Goal: Book appointment/travel/reservation

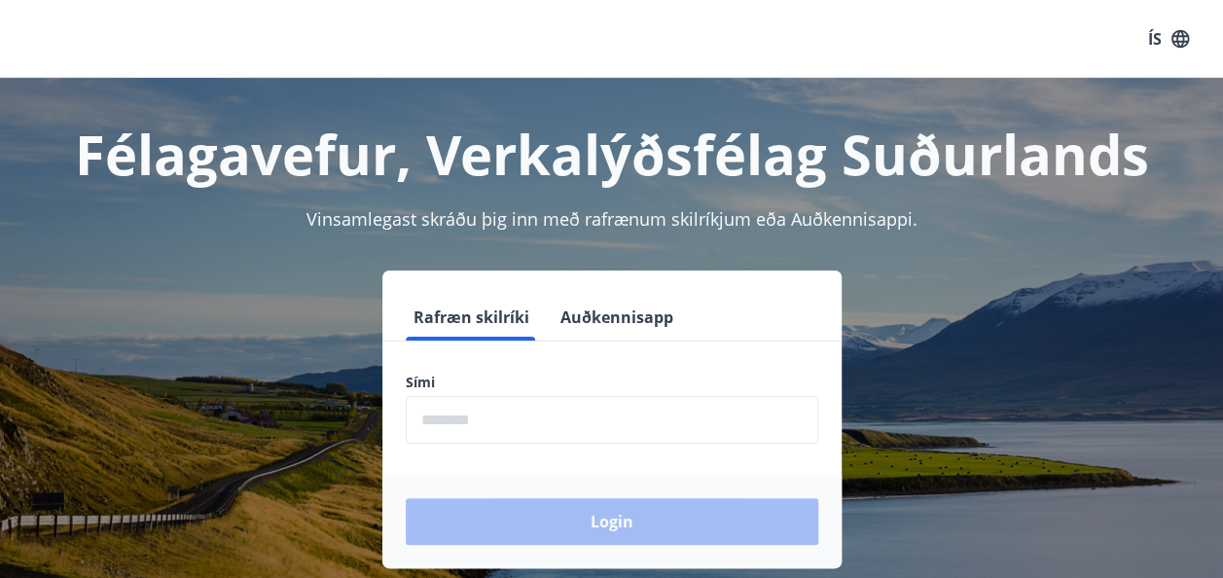
click at [584, 403] on input "phone" at bounding box center [612, 420] width 412 height 48
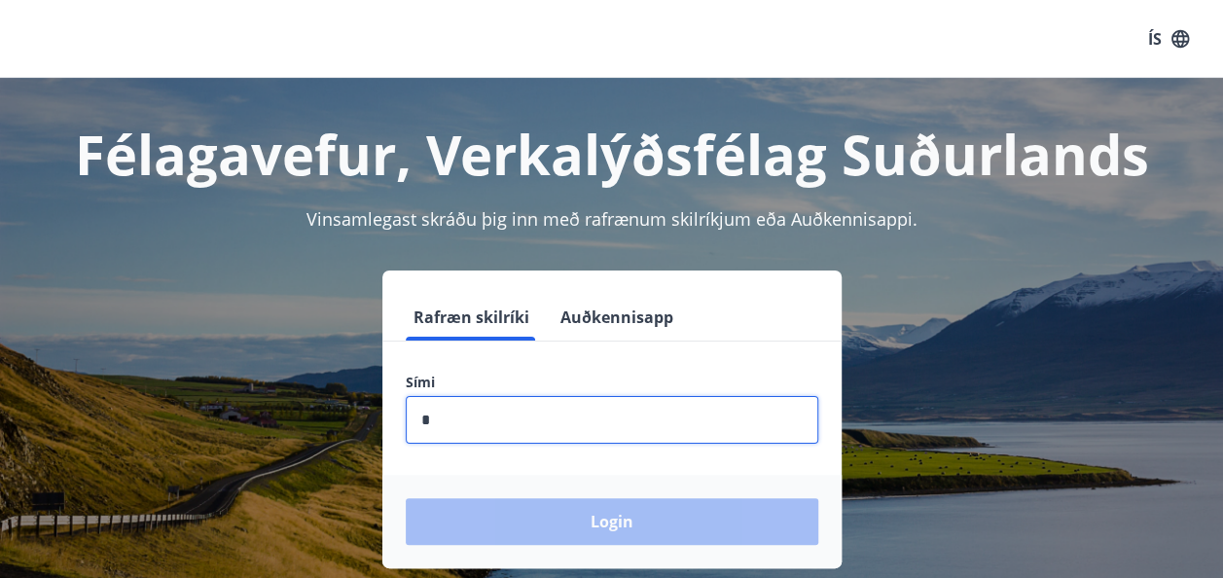
type input "********"
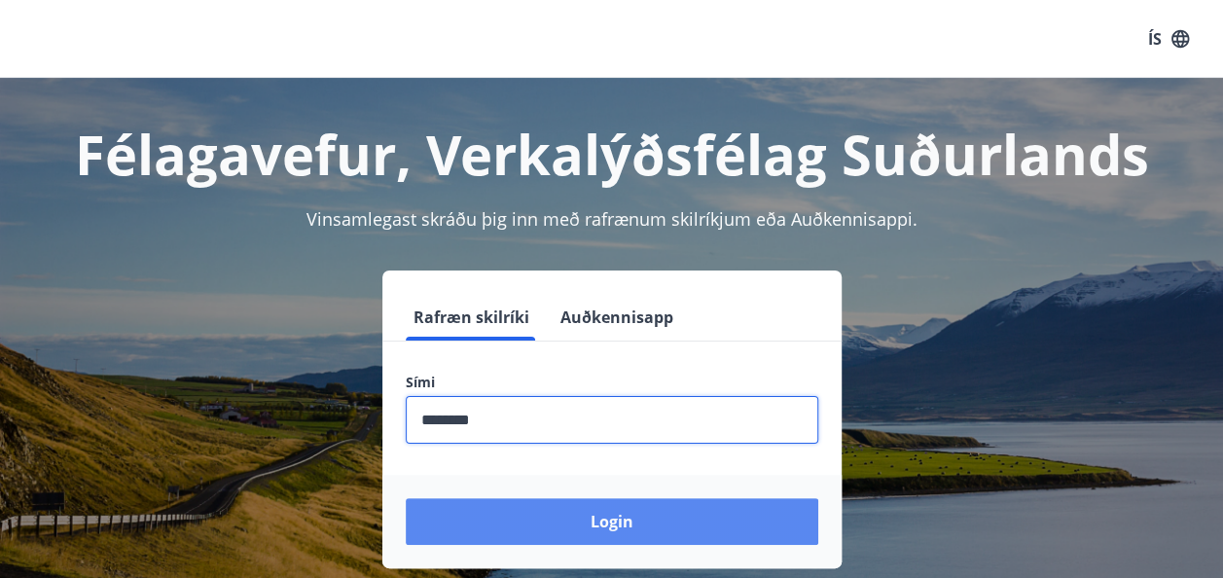
click at [560, 517] on button "Login" at bounding box center [612, 521] width 412 height 47
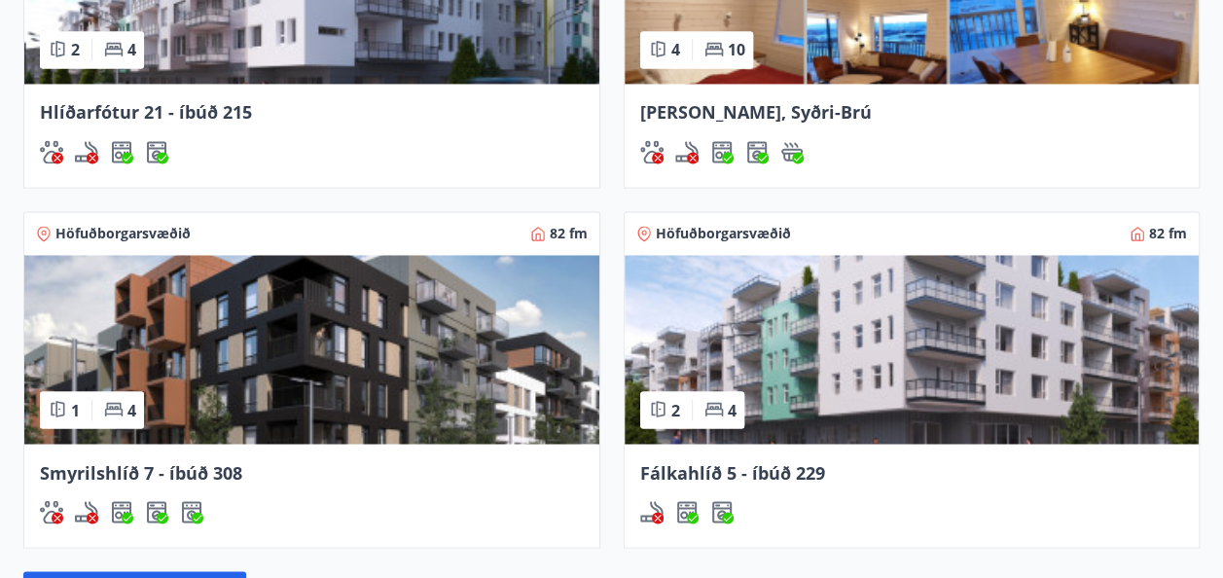
scroll to position [1557, 0]
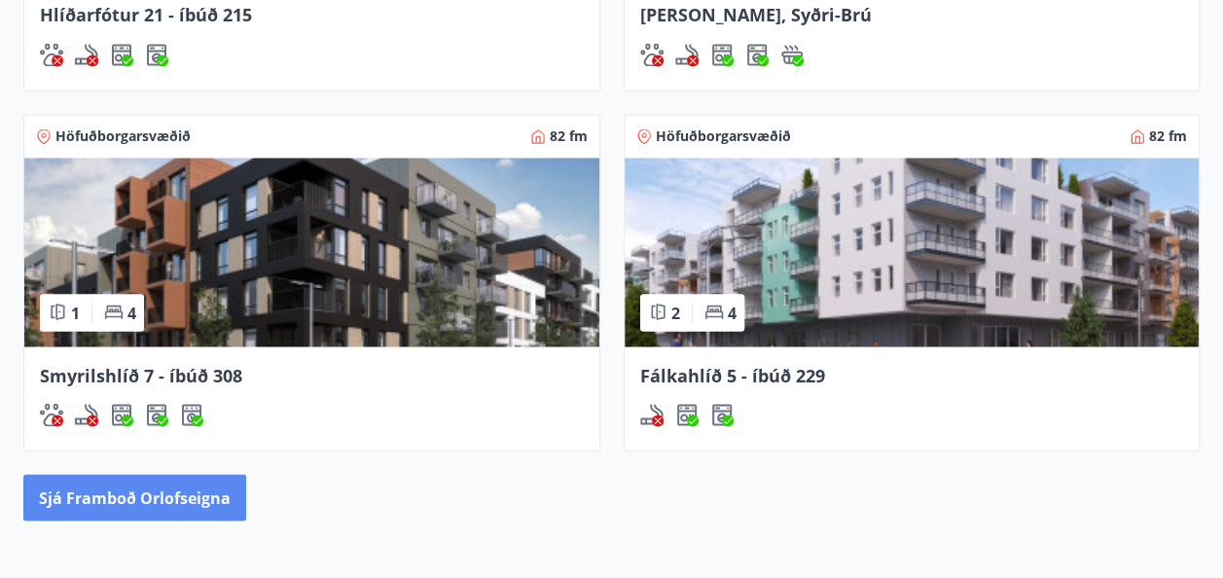
click at [175, 483] on button "Sjá framboð orlofseigna" at bounding box center [134, 497] width 223 height 47
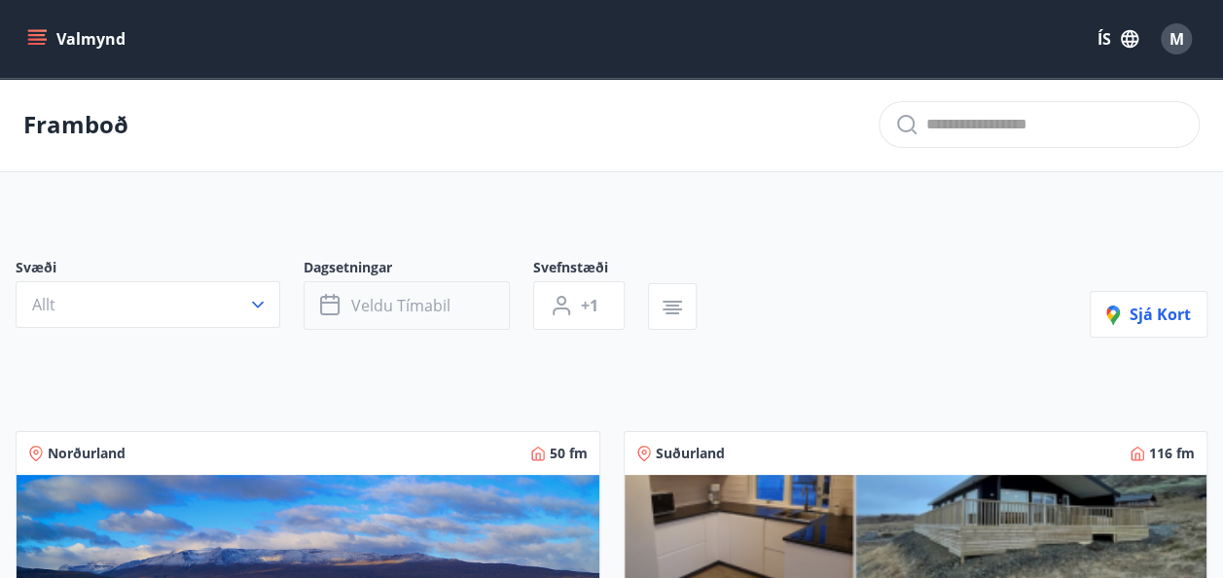
click at [434, 296] on span "Veldu tímabil" at bounding box center [400, 305] width 99 height 21
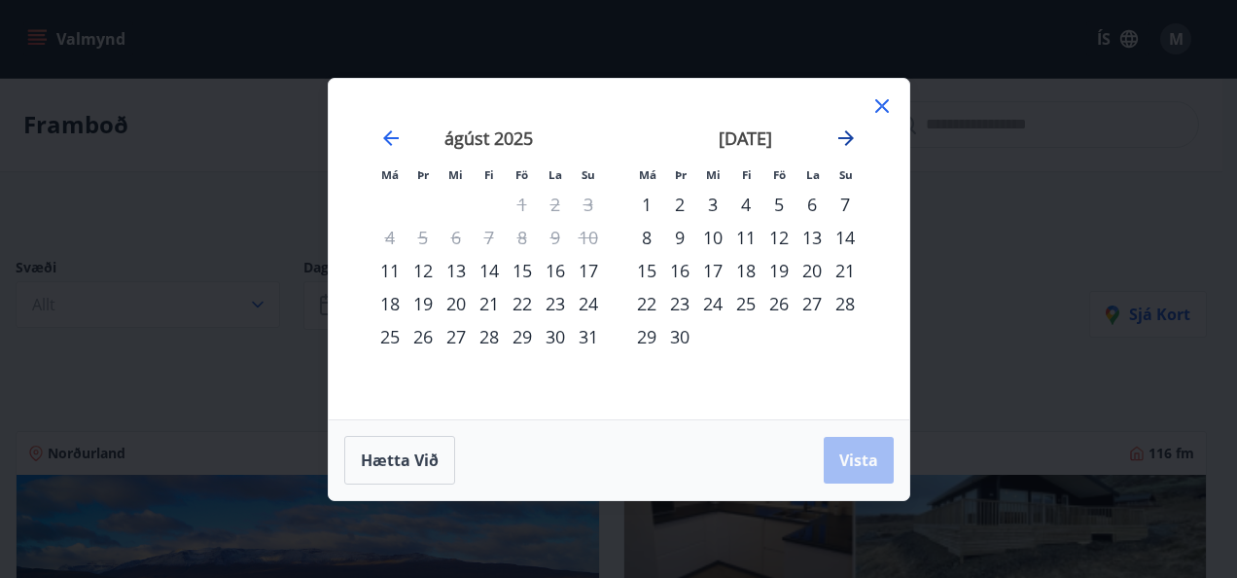
click at [852, 134] on icon "Move forward to switch to the next month." at bounding box center [846, 137] width 23 height 23
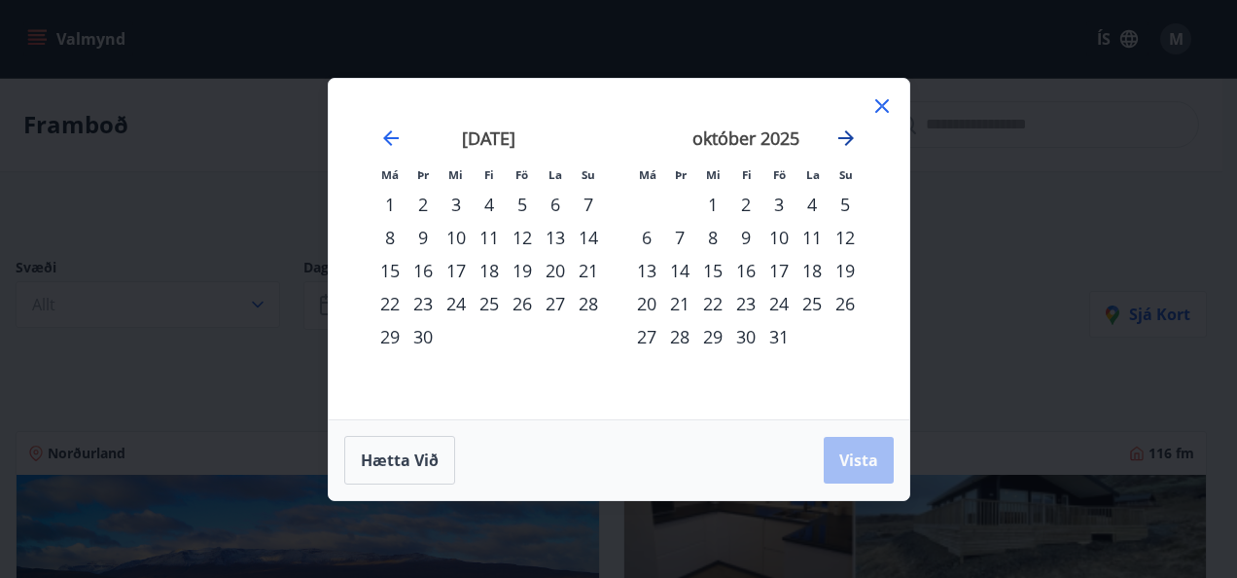
click at [848, 134] on icon "Move forward to switch to the next month." at bounding box center [847, 138] width 16 height 16
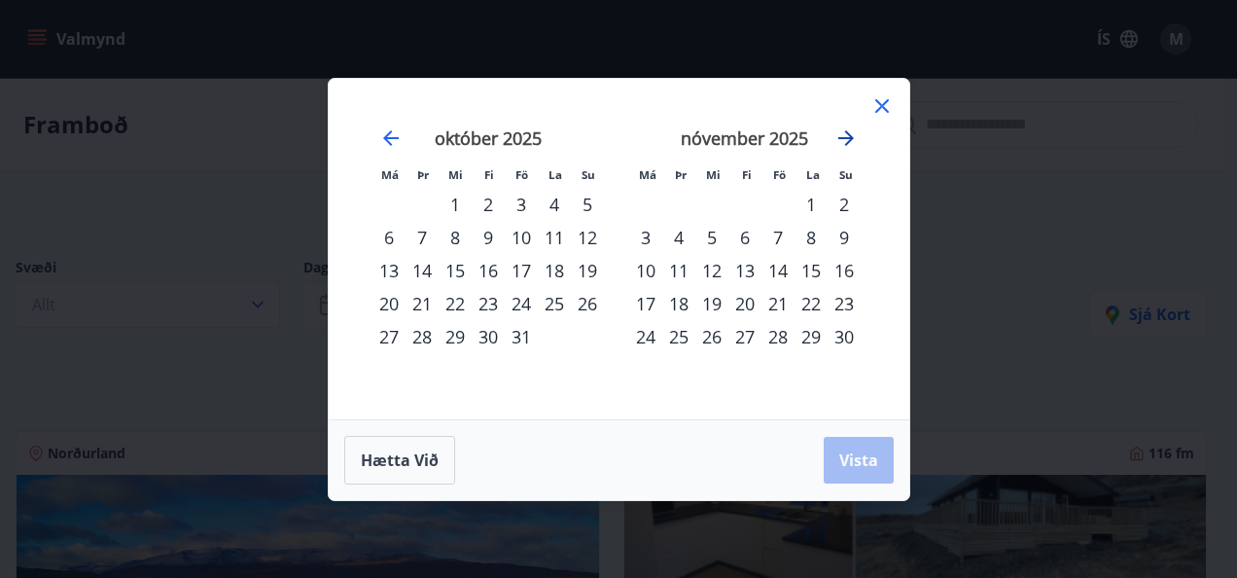
click at [848, 134] on icon "Move forward to switch to the next month." at bounding box center [847, 138] width 16 height 16
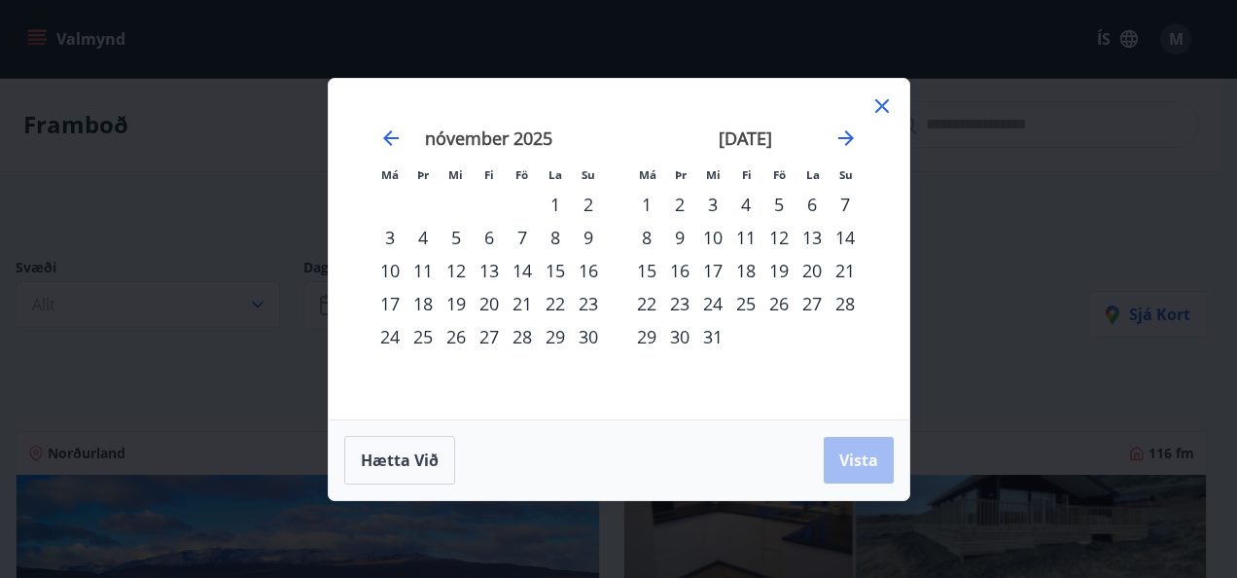
click at [526, 273] on div "14" at bounding box center [522, 270] width 33 height 33
click at [594, 267] on div "16" at bounding box center [588, 270] width 33 height 33
click at [879, 454] on button "Vista" at bounding box center [859, 460] width 70 height 47
